Goal: Find specific page/section: Find specific page/section

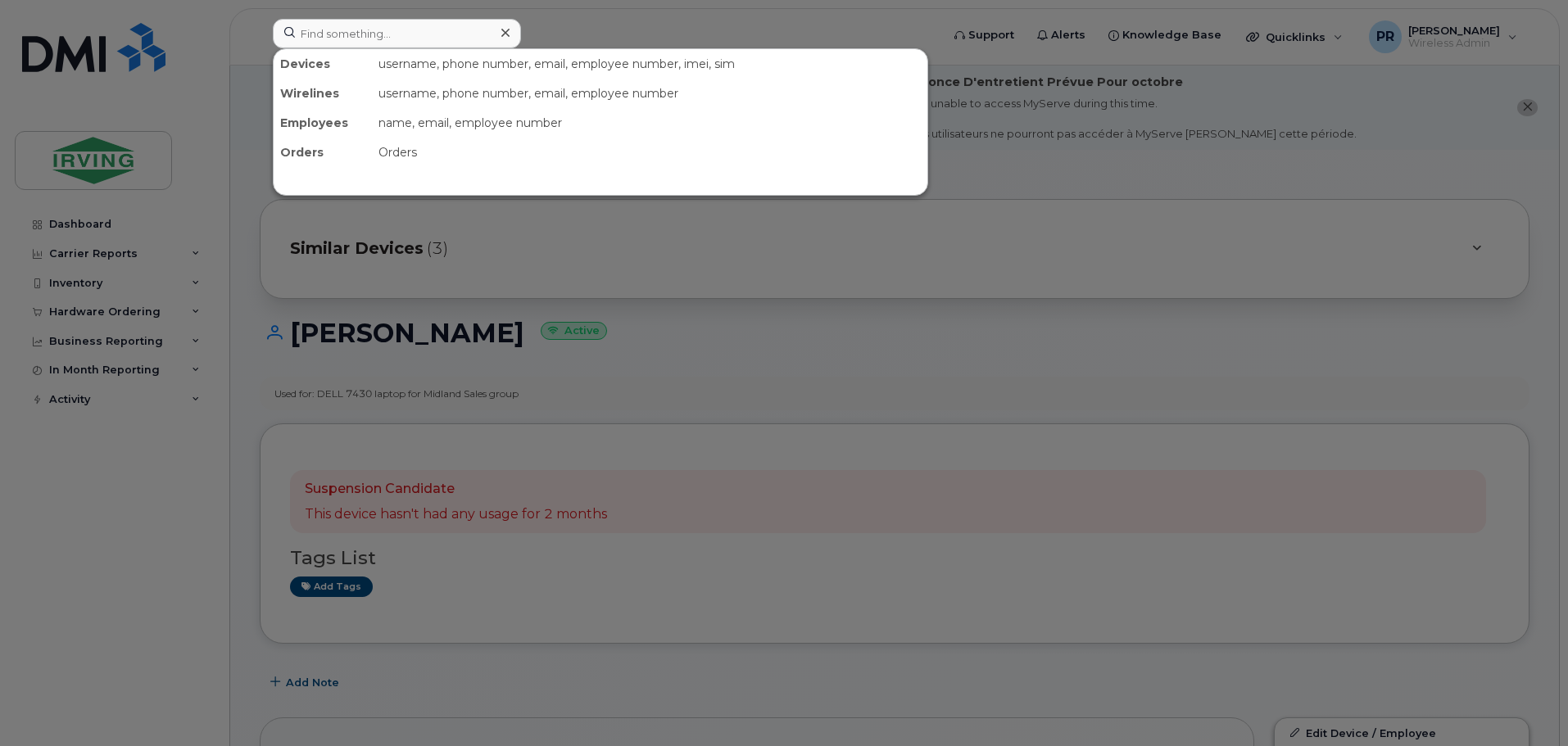
scroll to position [410, 0]
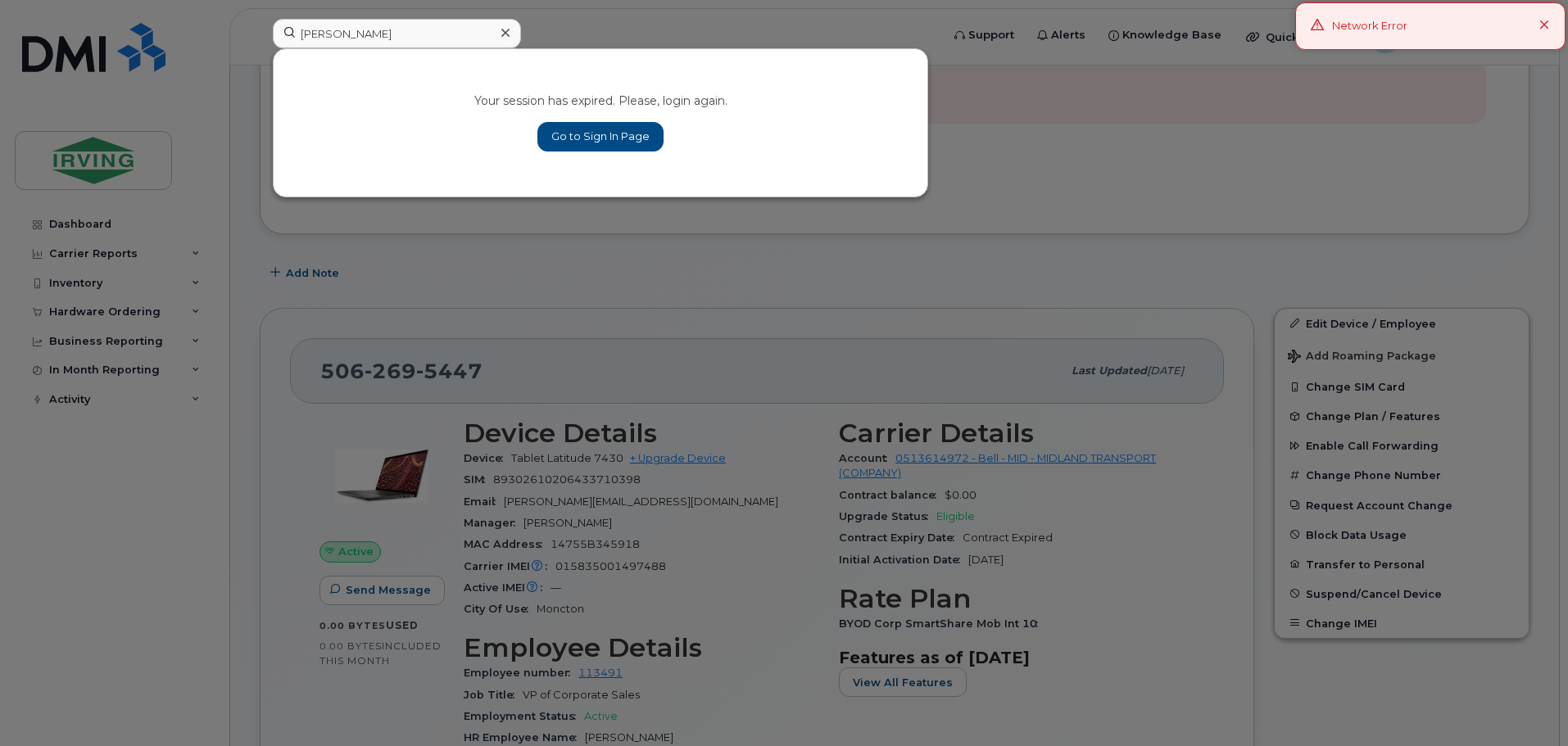
type input "[PERSON_NAME]"
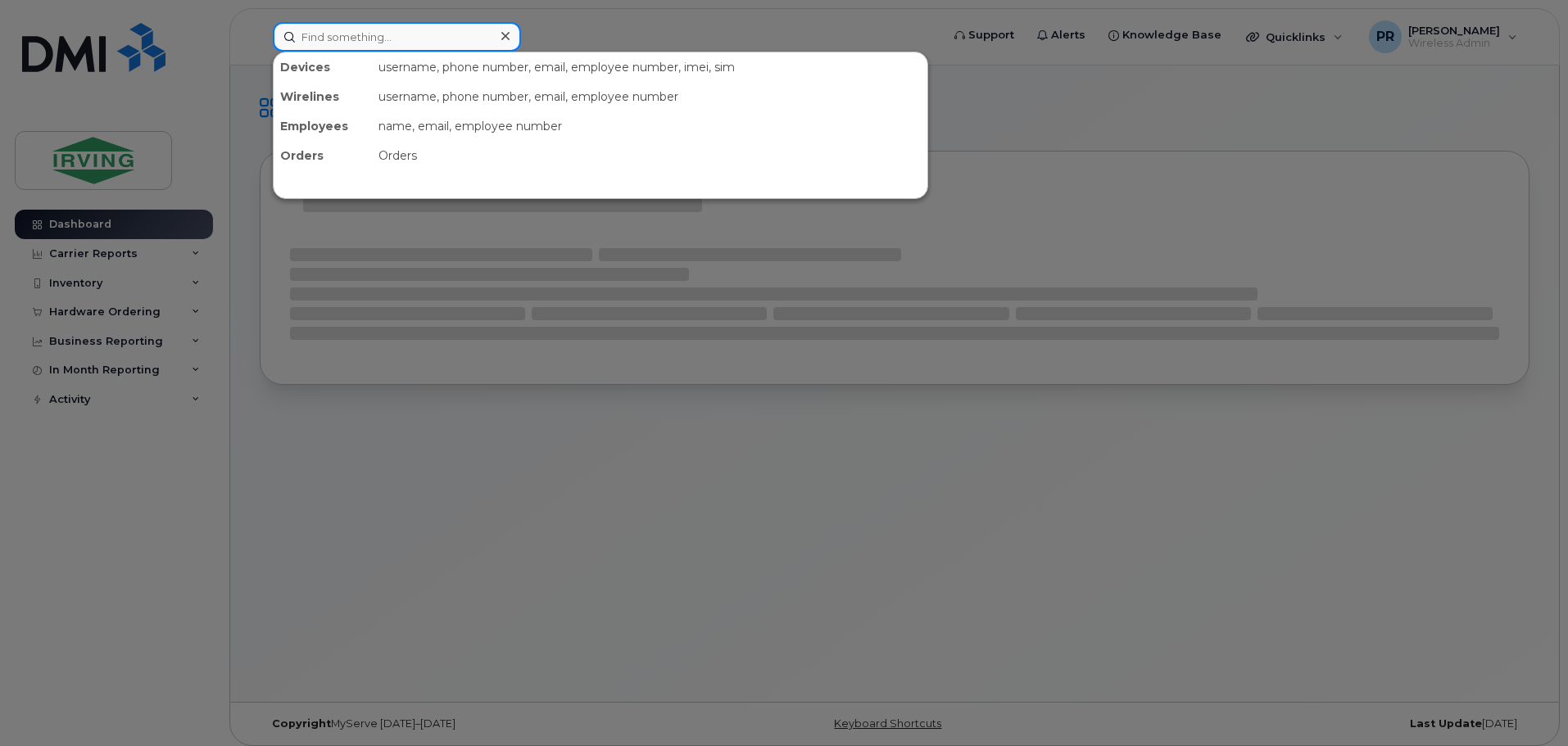
click at [357, 44] on input at bounding box center [396, 37] width 248 height 30
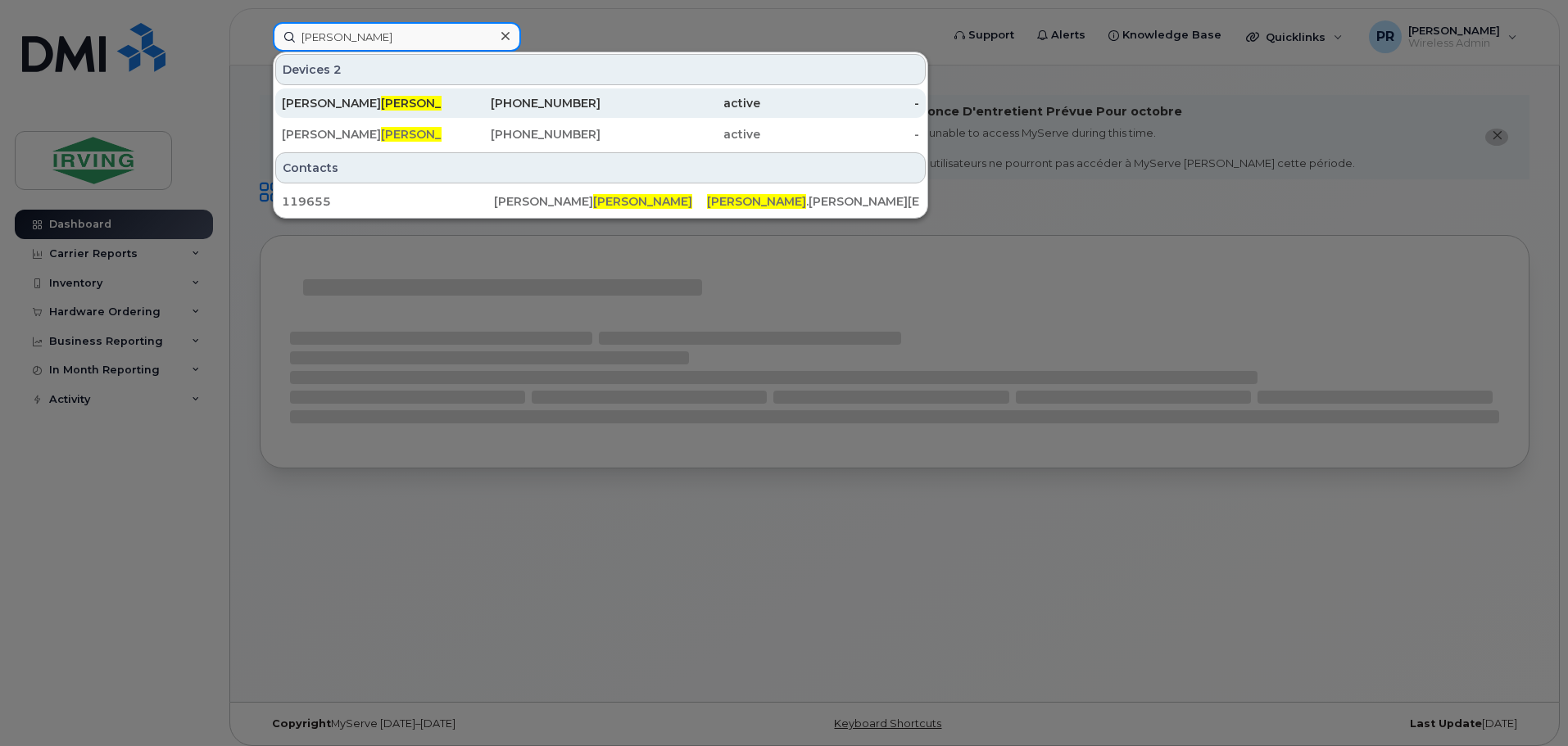
type input "[PERSON_NAME]"
click at [402, 105] on div "Laura Kissel" at bounding box center [361, 103] width 160 height 16
